Goal: Find contact information: Find contact information

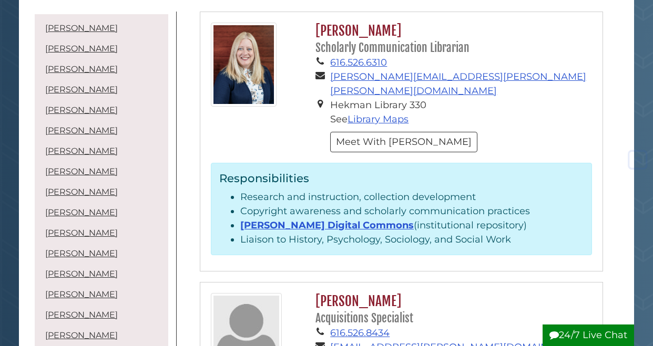
scroll to position [158, 0]
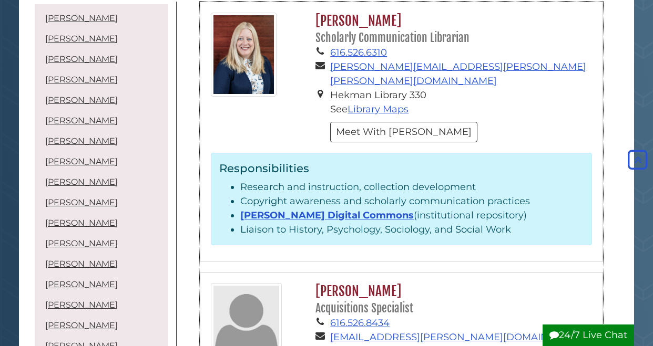
click at [256, 68] on img at bounding box center [244, 55] width 66 height 84
click at [256, 66] on img at bounding box center [244, 55] width 66 height 84
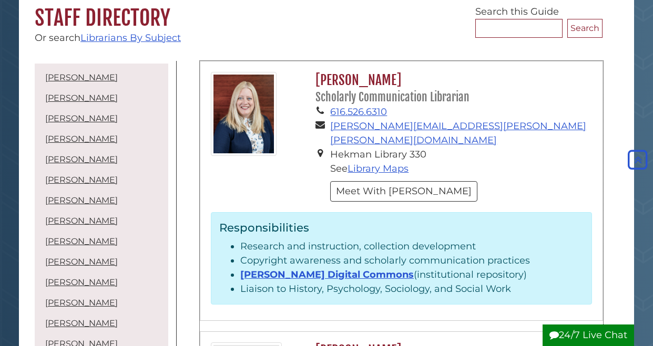
scroll to position [0, 0]
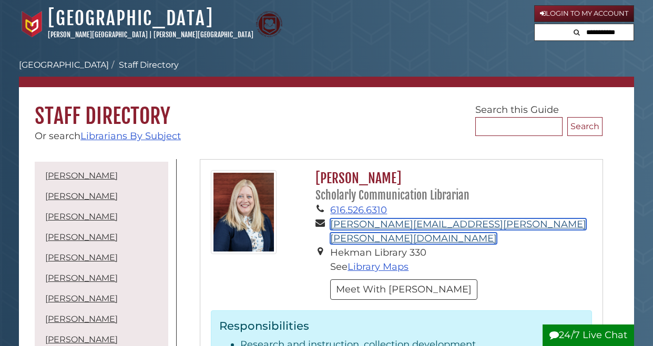
click at [417, 227] on link "[PERSON_NAME][EMAIL_ADDRESS][PERSON_NAME][PERSON_NAME][DOMAIN_NAME]" at bounding box center [458, 232] width 256 height 26
click at [352, 225] on link "[PERSON_NAME][EMAIL_ADDRESS][PERSON_NAME][PERSON_NAME][DOMAIN_NAME]" at bounding box center [458, 232] width 256 height 26
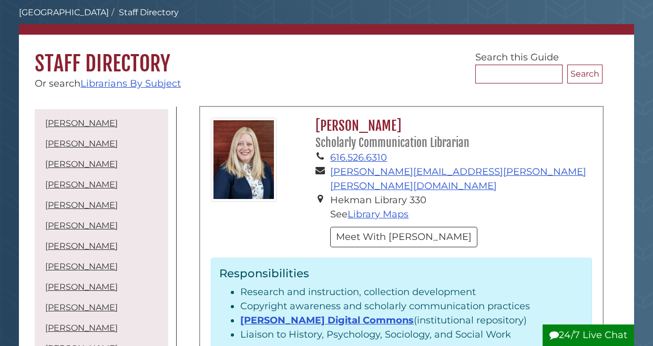
click at [322, 171] on icon at bounding box center [320, 170] width 21 height 9
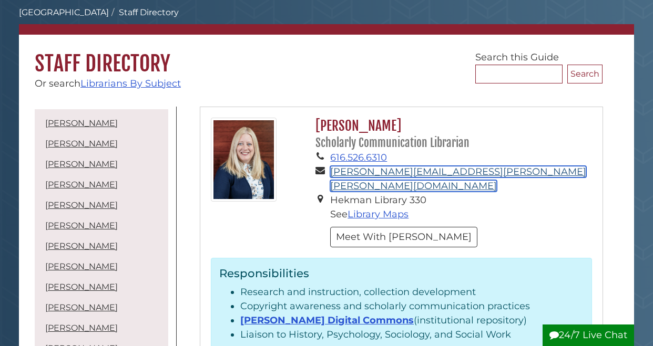
click at [335, 170] on link "[PERSON_NAME][EMAIL_ADDRESS][PERSON_NAME][PERSON_NAME][DOMAIN_NAME]" at bounding box center [458, 179] width 256 height 26
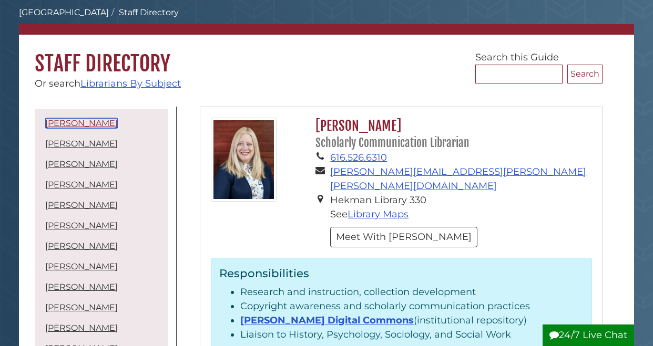
click at [107, 123] on link "[PERSON_NAME]" at bounding box center [81, 123] width 73 height 10
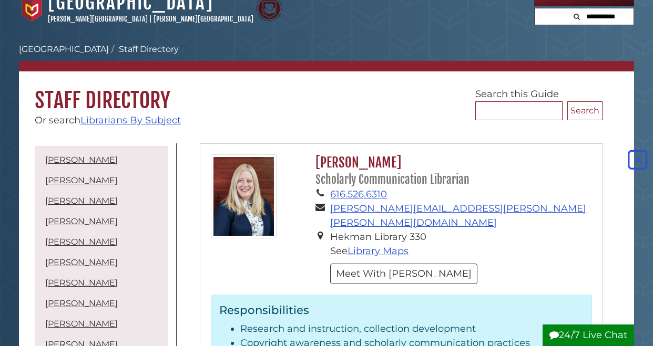
scroll to position [2, 0]
